Goal: Browse casually

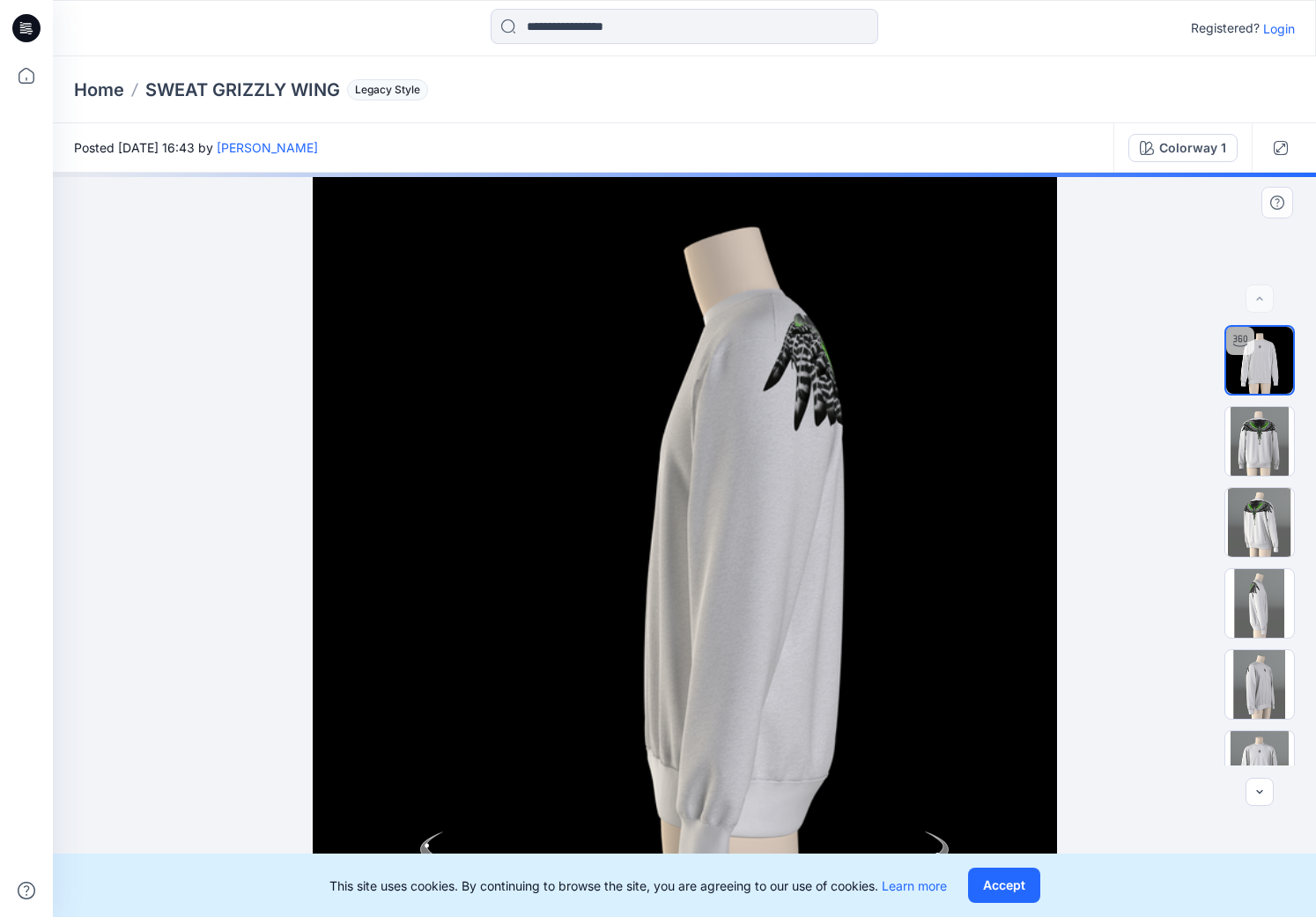
drag, startPoint x: 750, startPoint y: 752, endPoint x: 606, endPoint y: 754, distance: 144.0
click at [606, 754] on div at bounding box center [684, 544] width 1263 height 745
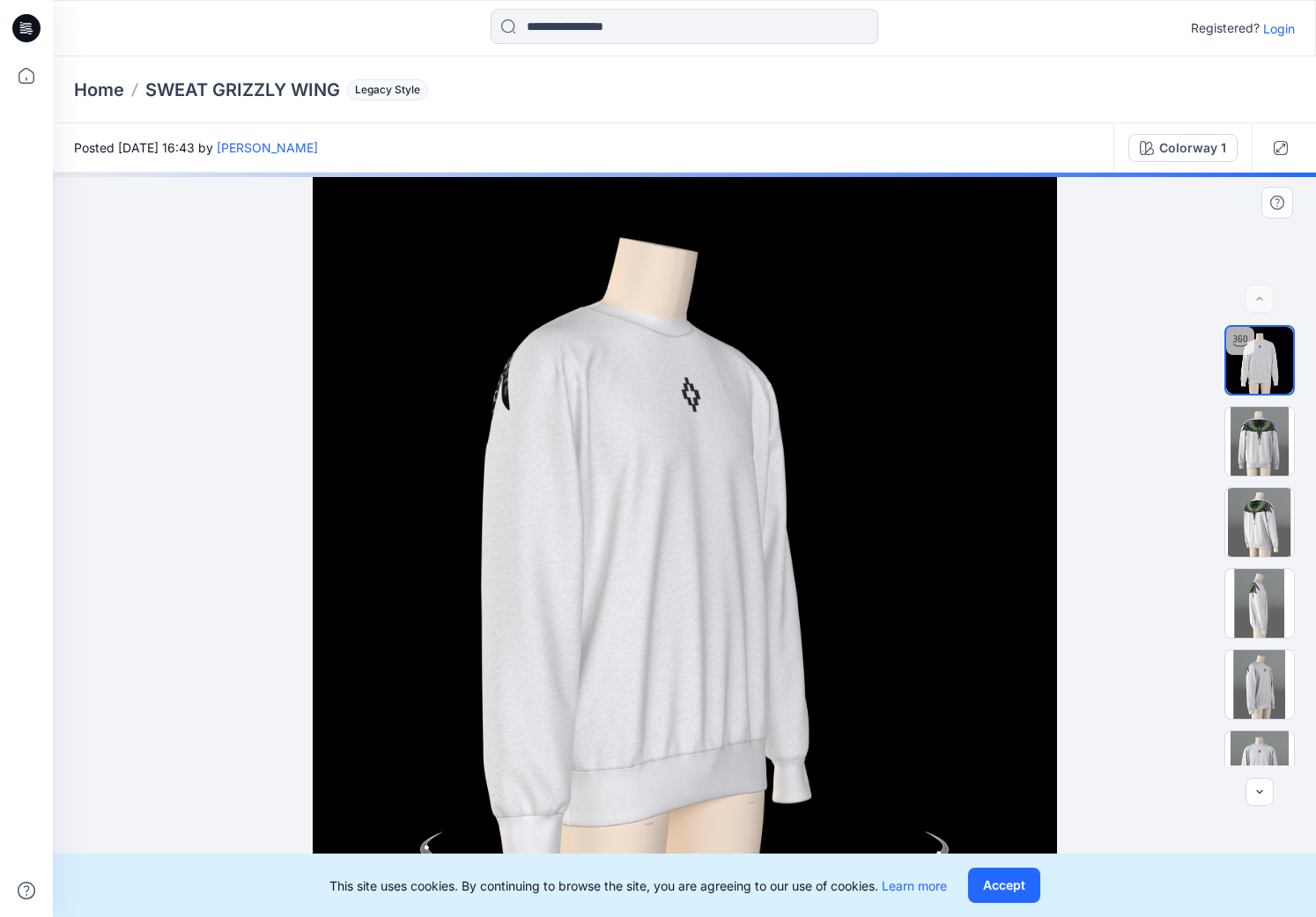
drag, startPoint x: 889, startPoint y: 709, endPoint x: 616, endPoint y: 730, distance: 273.8
click at [616, 730] on div at bounding box center [684, 544] width 1263 height 745
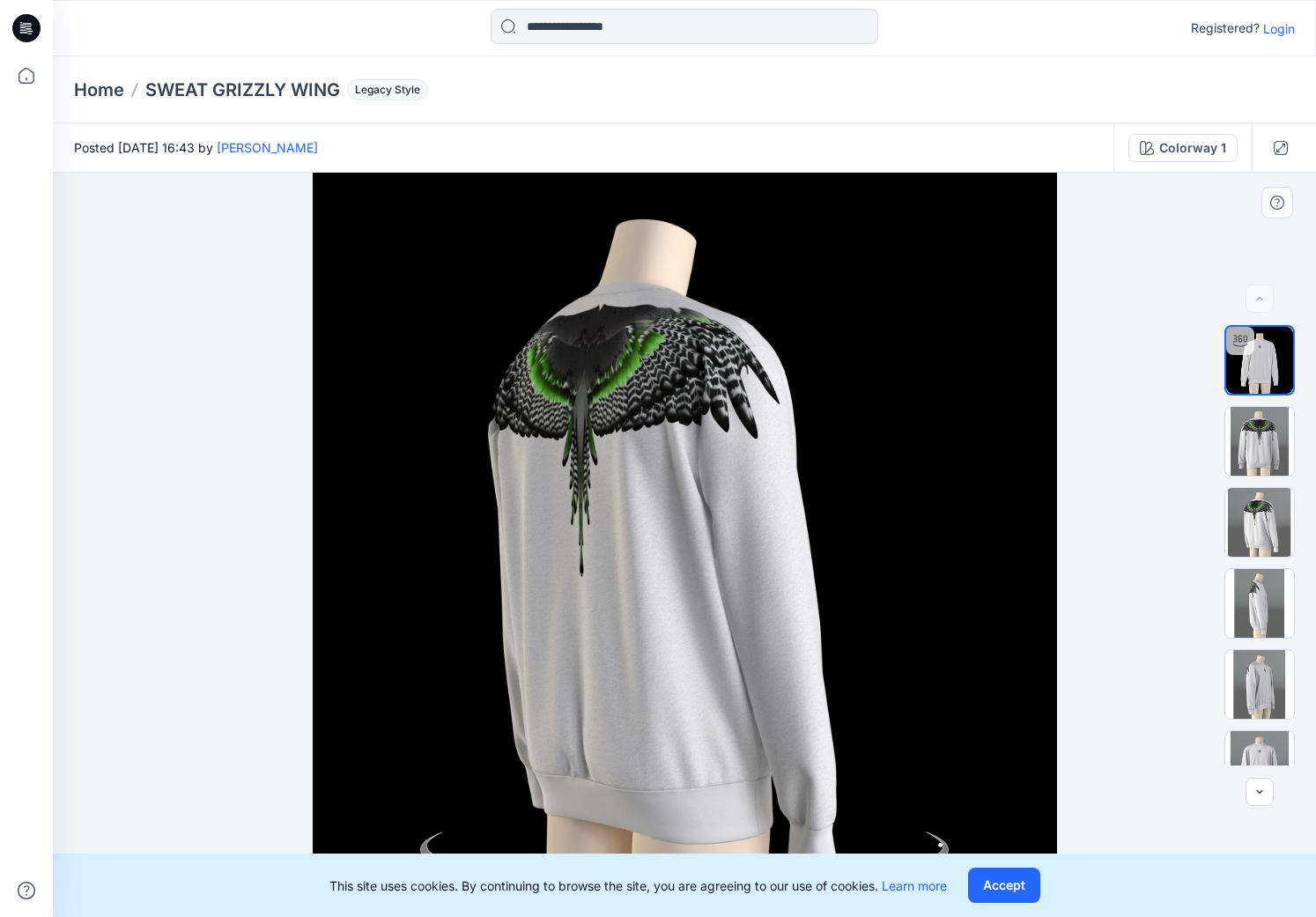
drag, startPoint x: 815, startPoint y: 702, endPoint x: 918, endPoint y: 716, distance: 103.9
click at [918, 716] on div at bounding box center [684, 544] width 1263 height 745
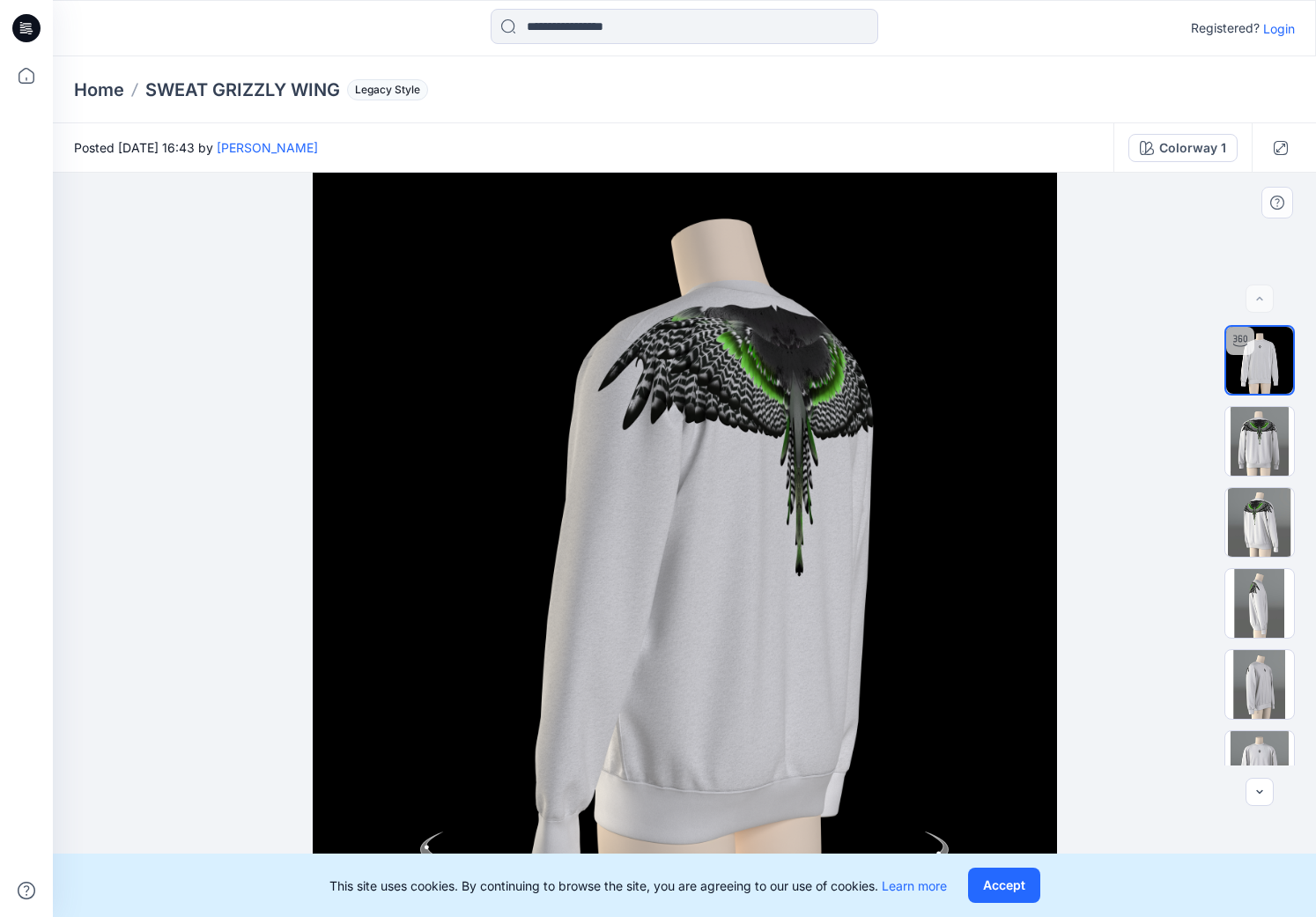
drag, startPoint x: 574, startPoint y: 656, endPoint x: 326, endPoint y: 253, distance: 473.2
click at [575, 656] on div at bounding box center [684, 544] width 1263 height 745
drag, startPoint x: 1019, startPoint y: 896, endPoint x: 1016, endPoint y: 868, distance: 28.2
click at [1019, 895] on button "Accept" at bounding box center [1003, 885] width 72 height 35
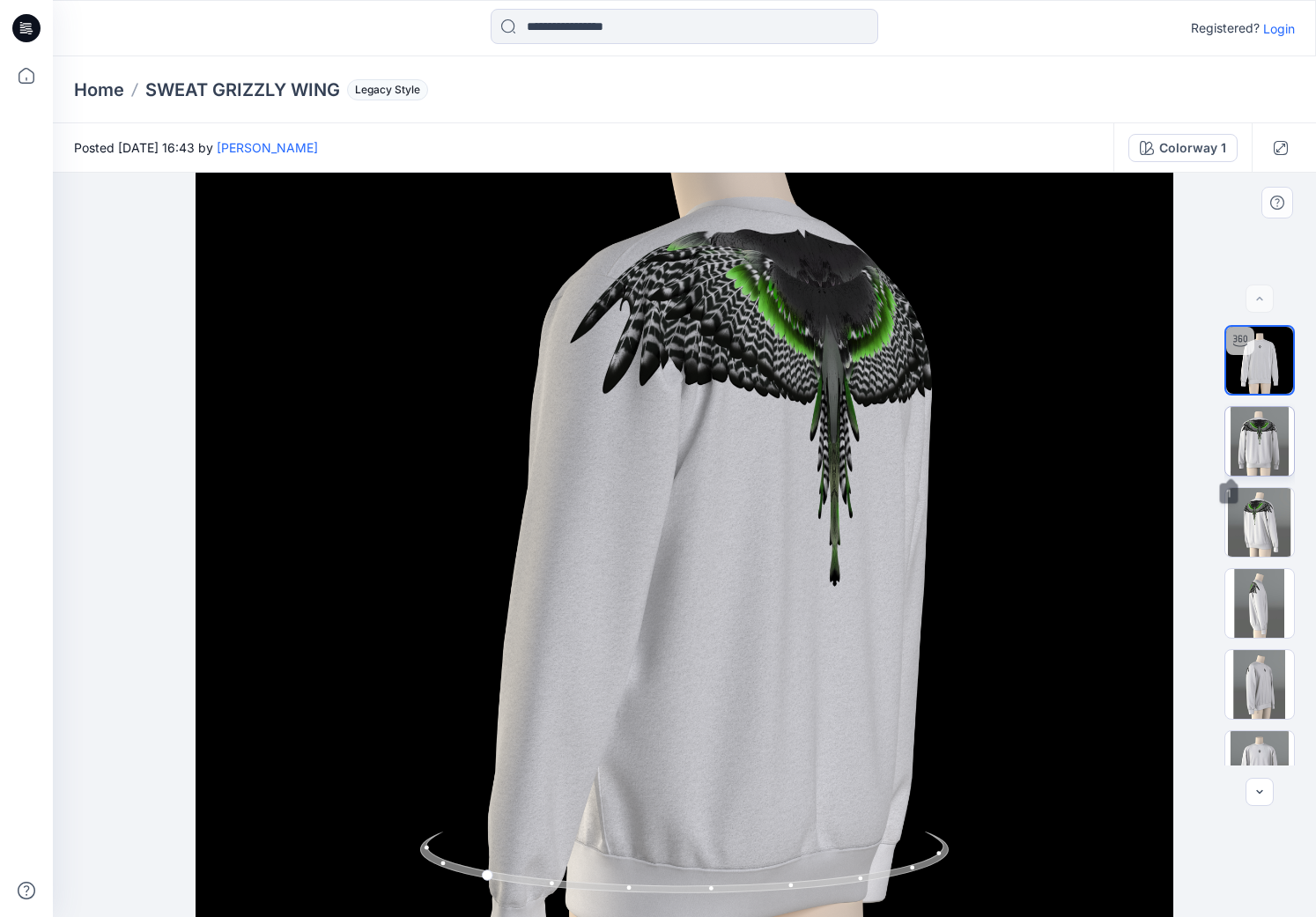
click at [1240, 426] on img at bounding box center [1259, 441] width 69 height 69
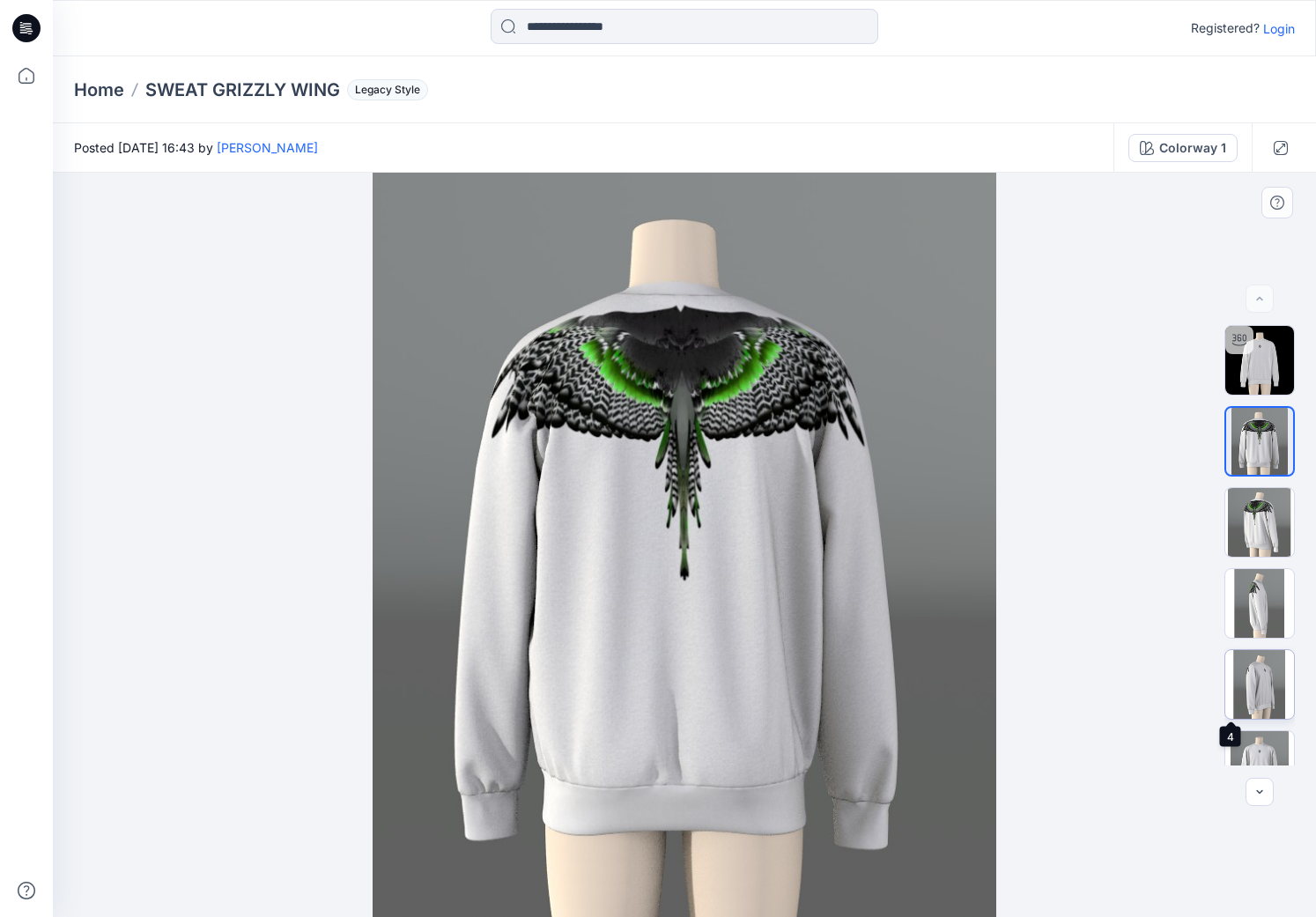
click at [1254, 673] on img at bounding box center [1259, 684] width 69 height 69
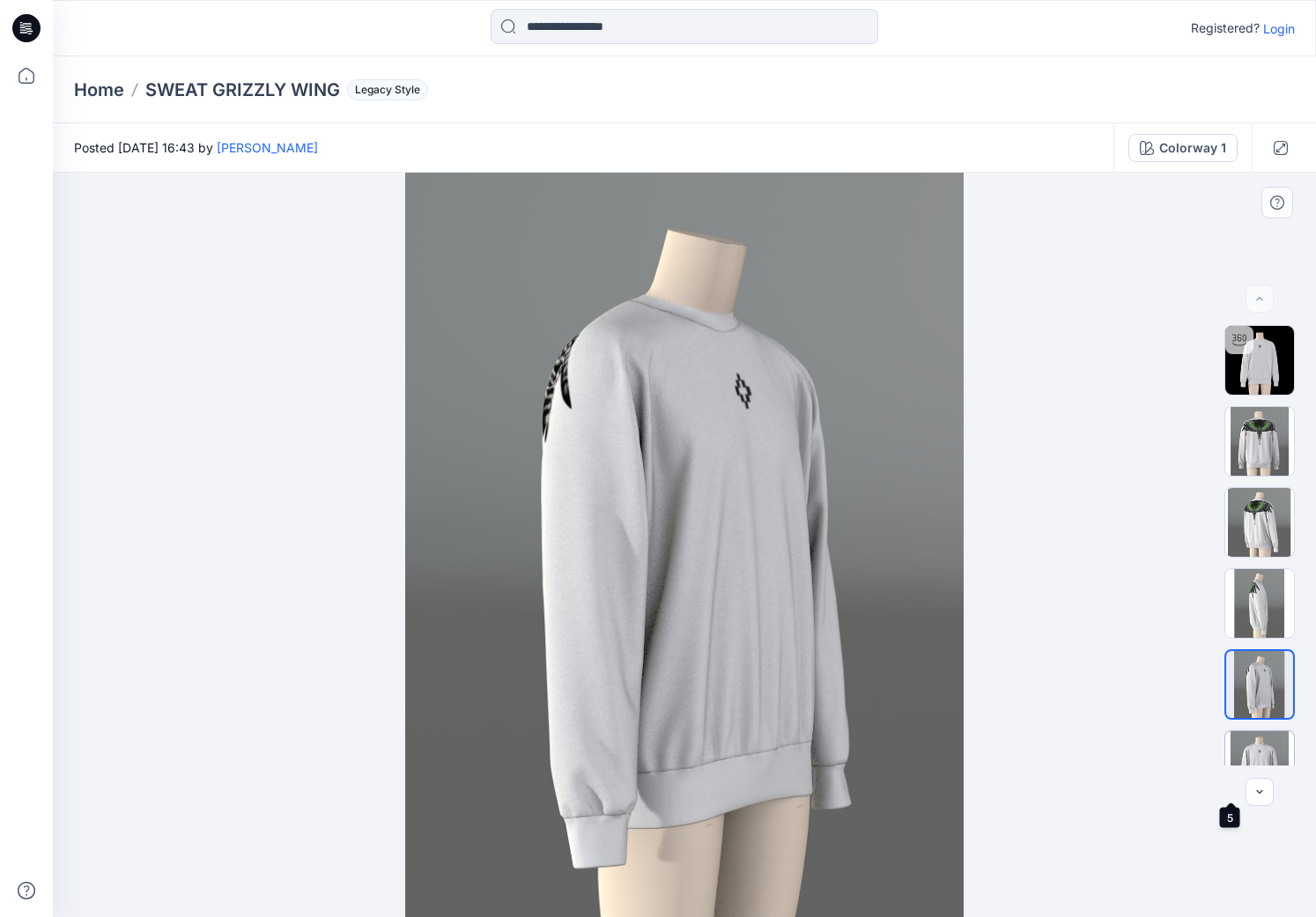
click at [1267, 744] on img at bounding box center [1259, 765] width 69 height 69
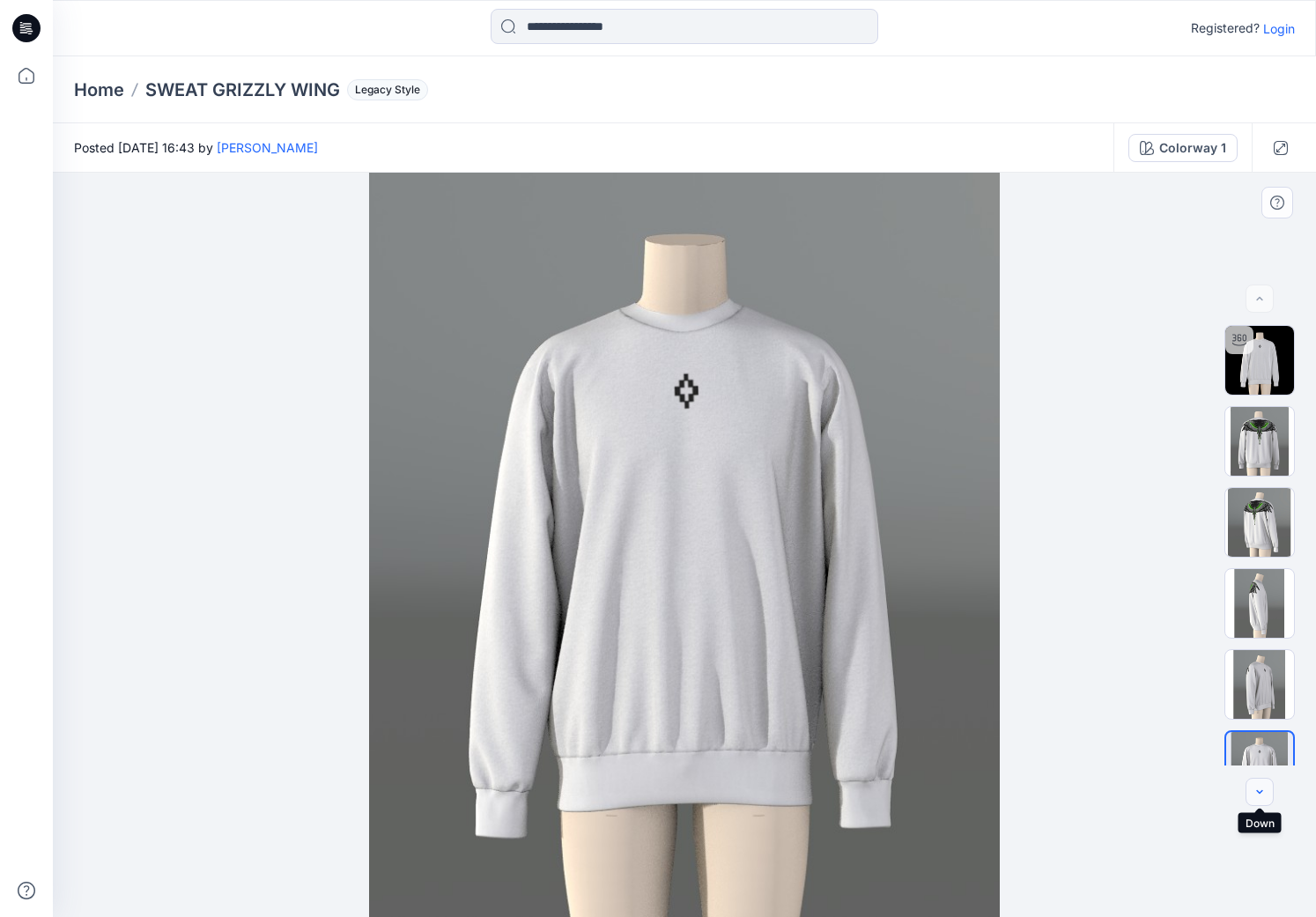
click at [1254, 796] on icon "button" at bounding box center [1259, 792] width 14 height 14
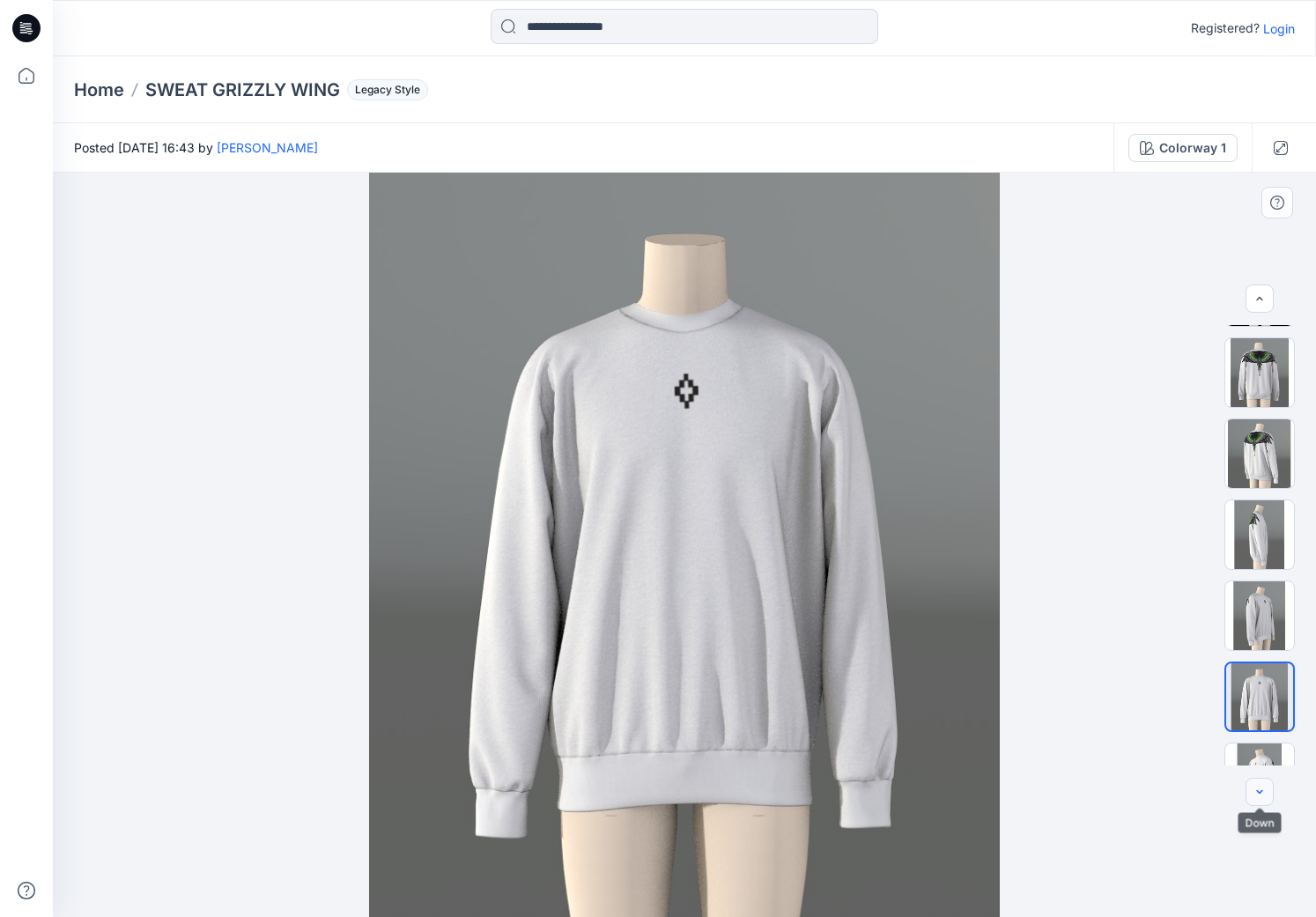
click at [1252, 795] on icon "button" at bounding box center [1259, 792] width 14 height 14
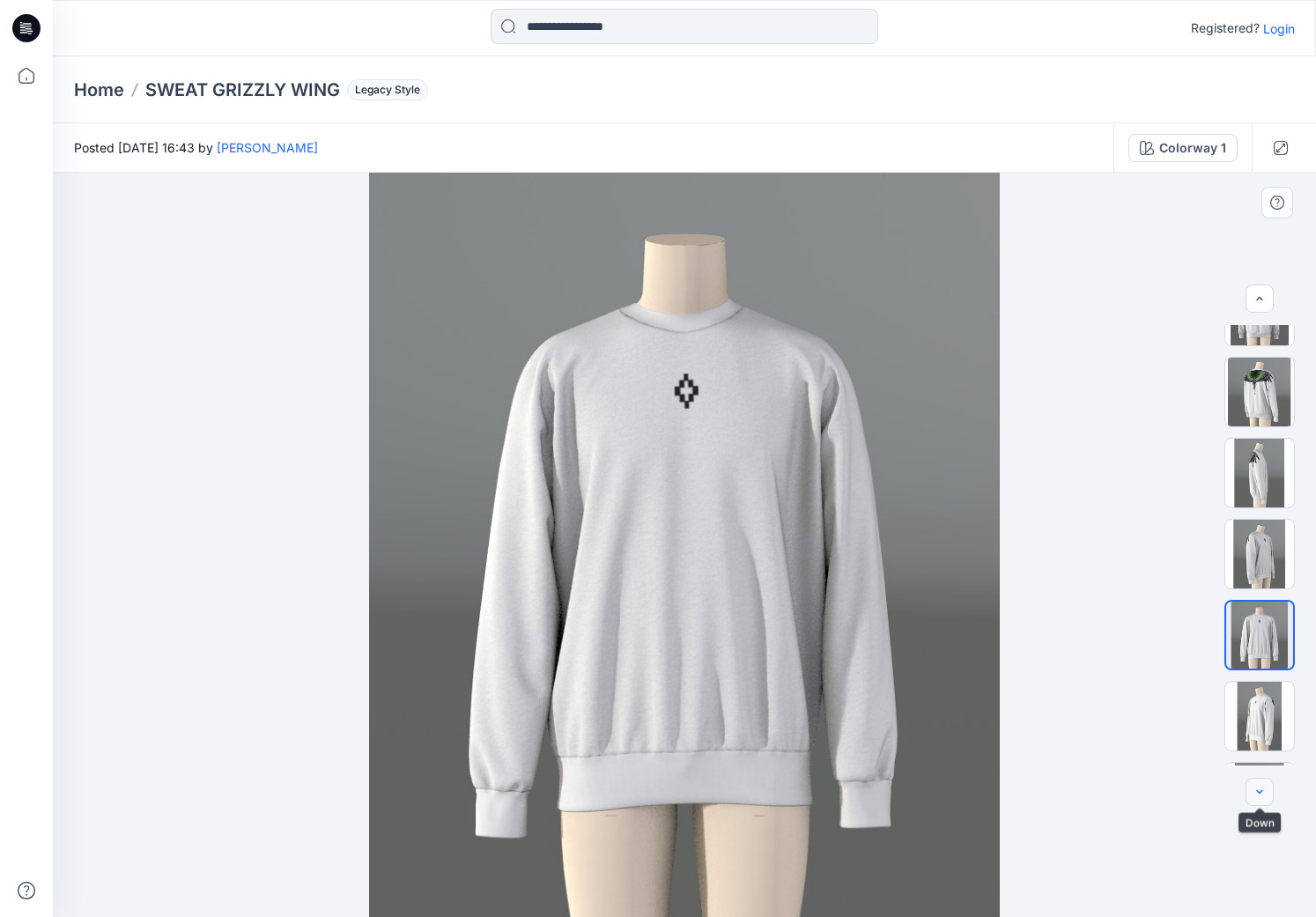
scroll to position [137, 0]
click at [1266, 726] on img at bounding box center [1259, 709] width 69 height 69
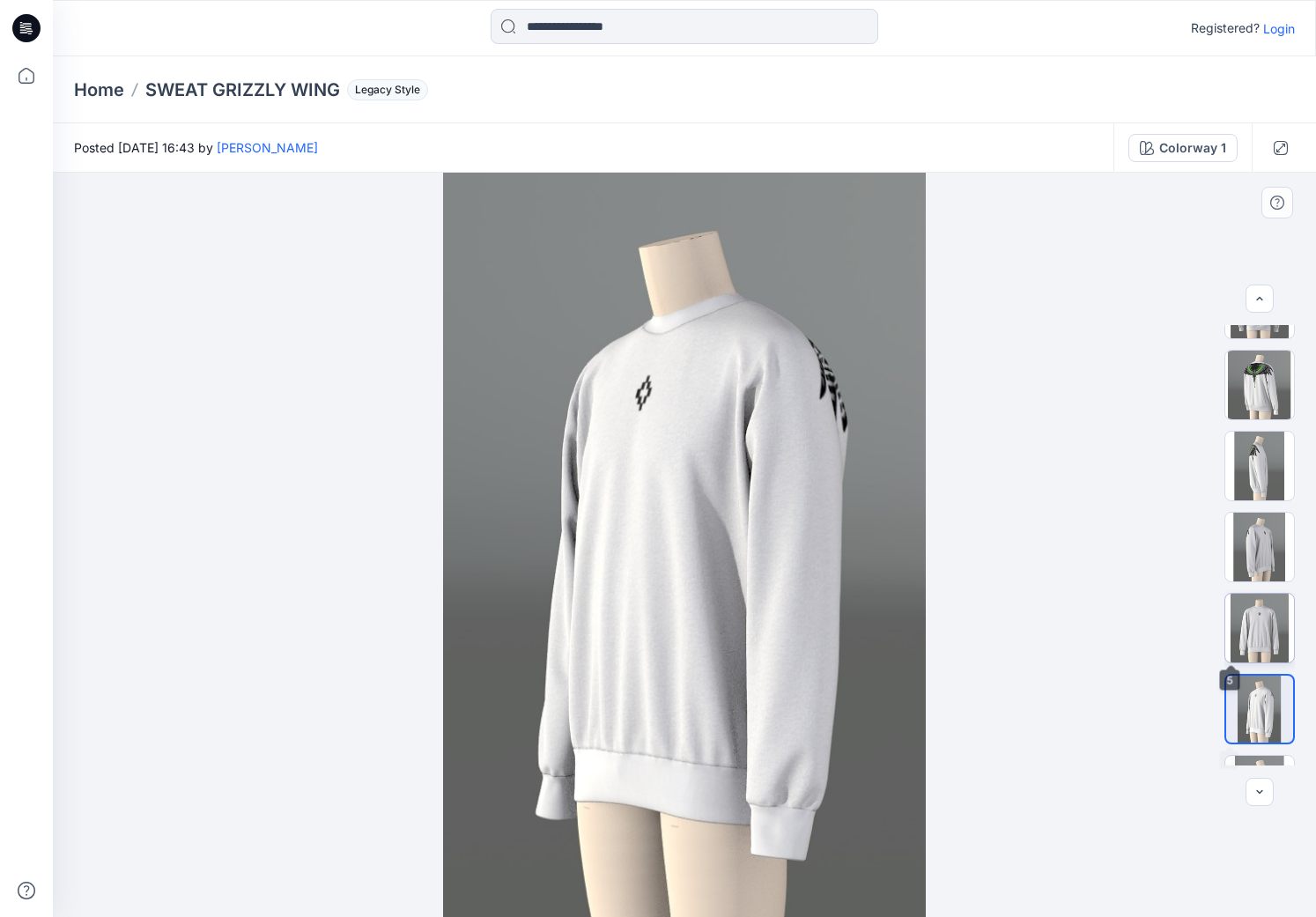
drag, startPoint x: 1265, startPoint y: 737, endPoint x: 1268, endPoint y: 606, distance: 131.0
click at [1268, 606] on div at bounding box center [1259, 545] width 71 height 441
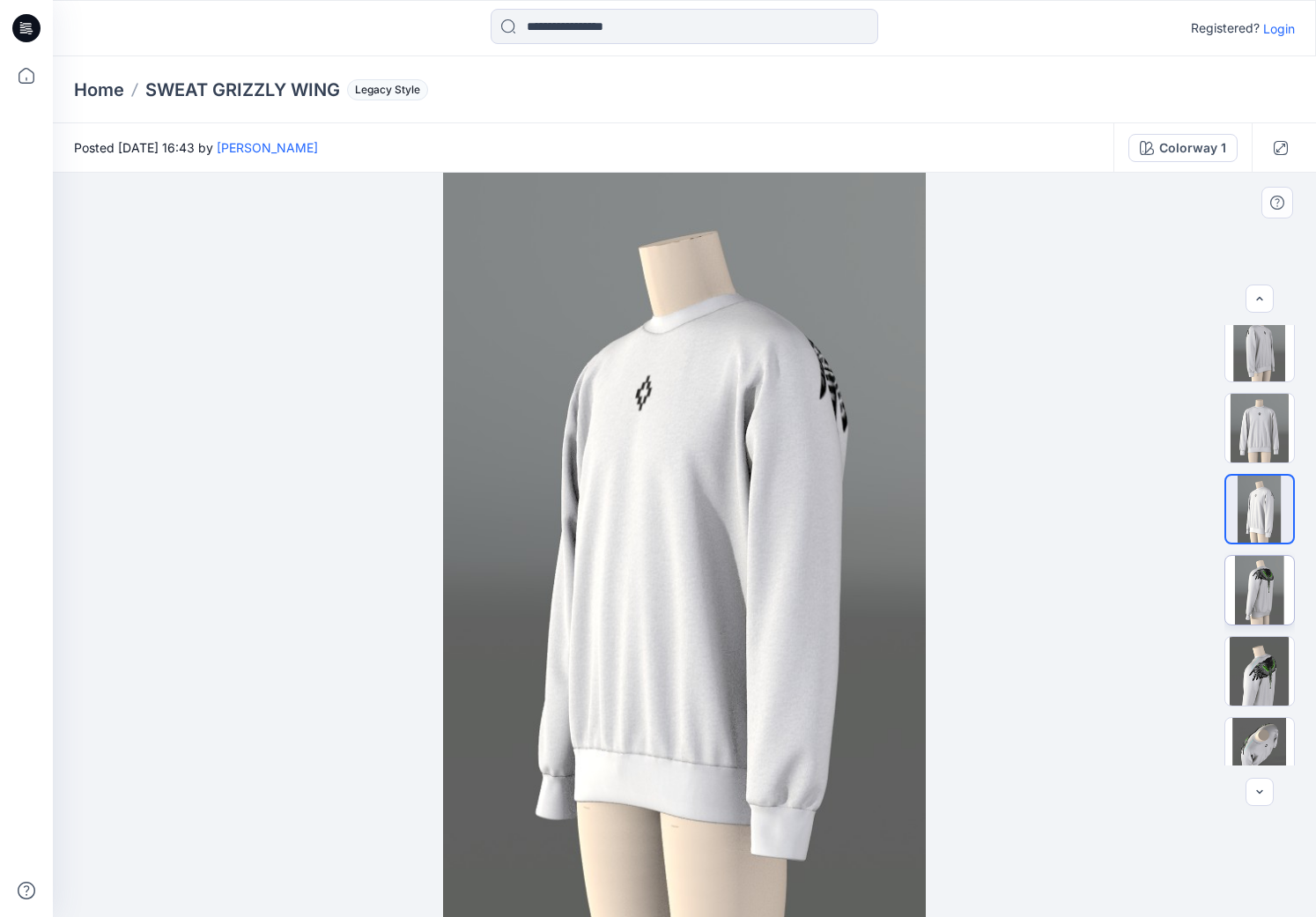
scroll to position [335, 0]
click at [1263, 592] on img at bounding box center [1259, 591] width 69 height 69
